Goal: Task Accomplishment & Management: Manage account settings

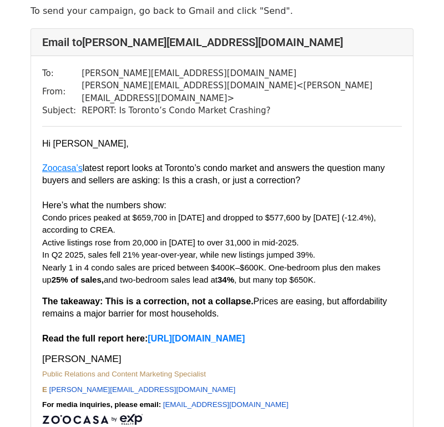
scroll to position [126, 0]
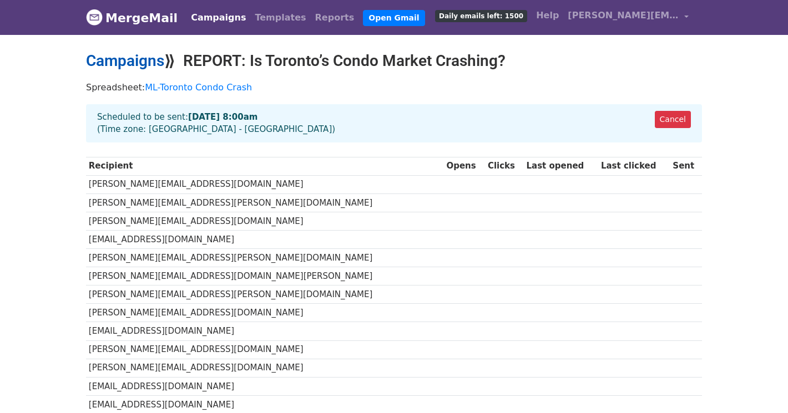
click at [158, 57] on link "Campaigns" at bounding box center [125, 61] width 78 height 18
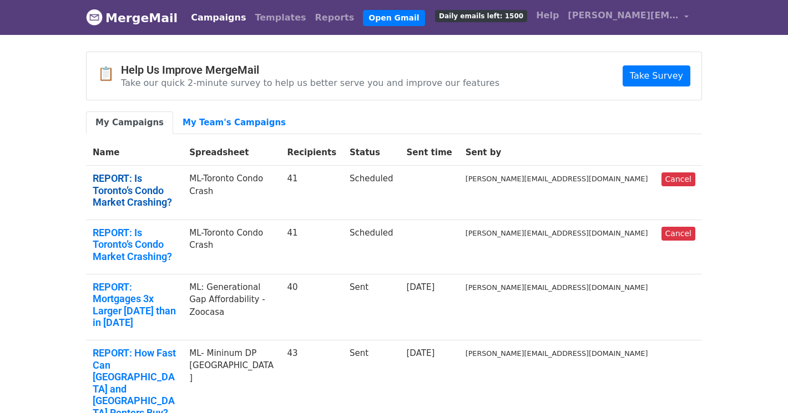
click at [176, 176] on link "REPORT: Is Toronto’s Condo Market Crashing?" at bounding box center [134, 191] width 83 height 36
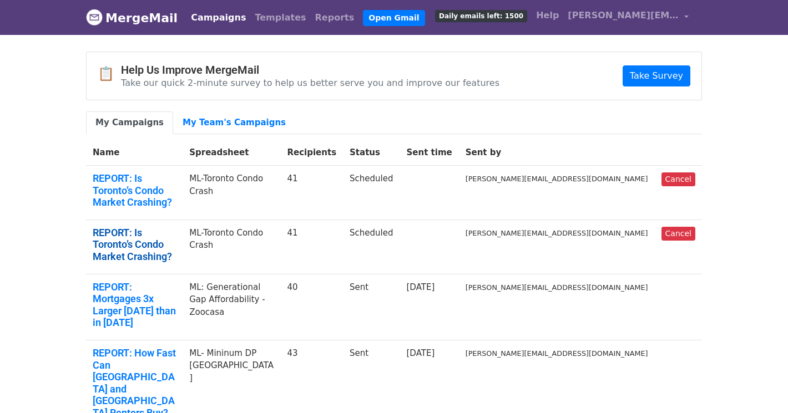
click at [158, 227] on link "REPORT: Is Toronto’s Condo Market Crashing?" at bounding box center [134, 245] width 83 height 36
click at [692, 227] on link "Cancel" at bounding box center [678, 234] width 34 height 14
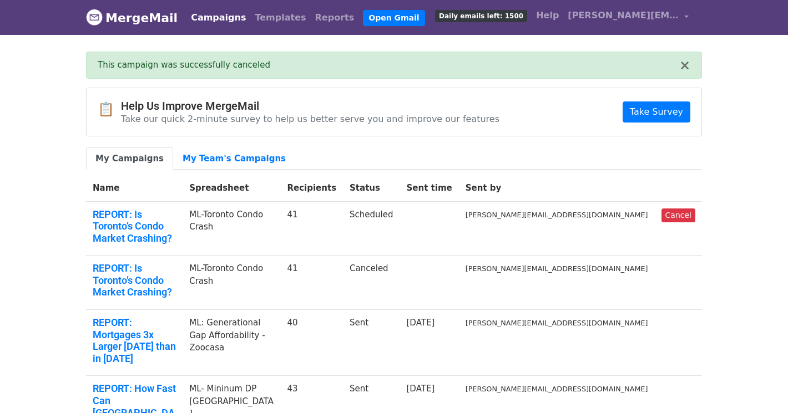
click at [210, 16] on link "Campaigns" at bounding box center [218, 18] width 64 height 22
